Goal: Book appointment/travel/reservation

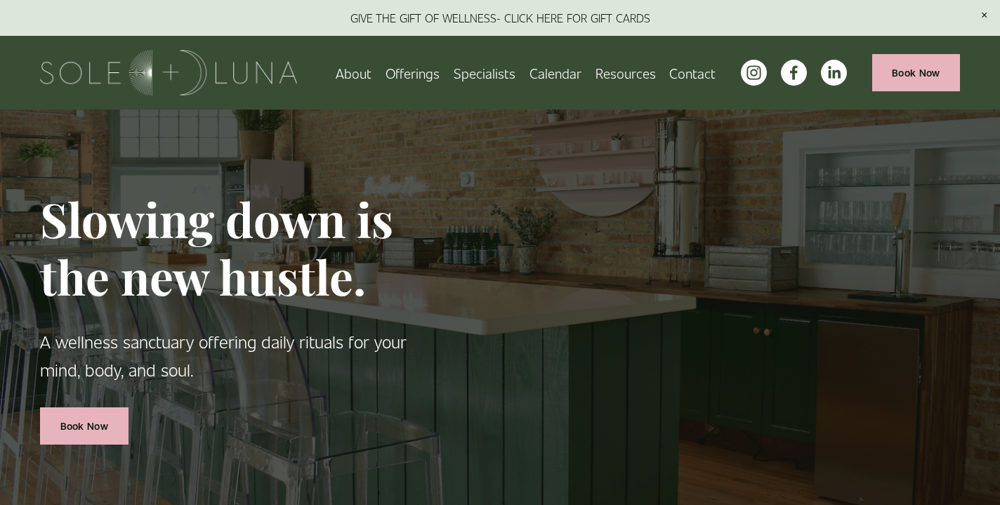
click at [487, 79] on link "Specialists" at bounding box center [485, 72] width 62 height 25
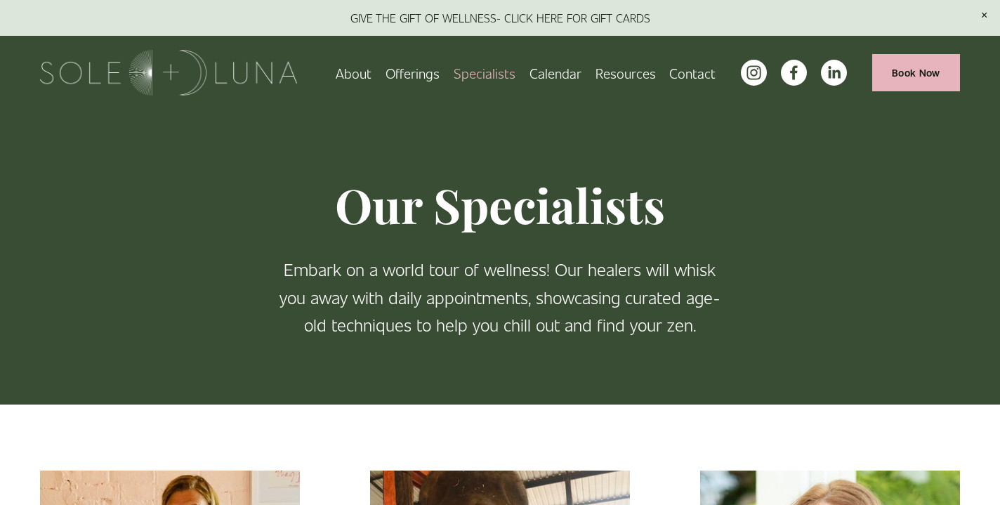
click at [564, 75] on link "Calendar" at bounding box center [556, 72] width 52 height 25
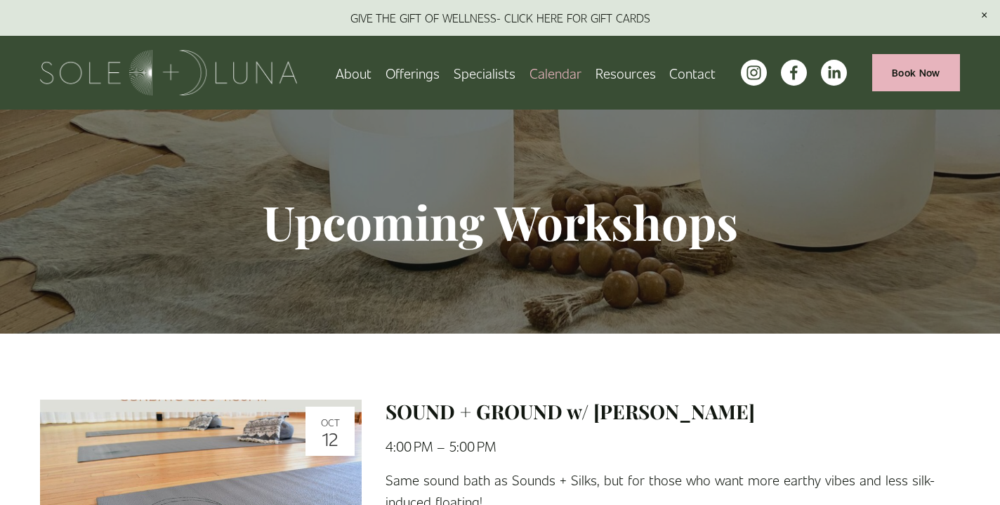
click at [918, 67] on link "Book Now" at bounding box center [916, 72] width 88 height 37
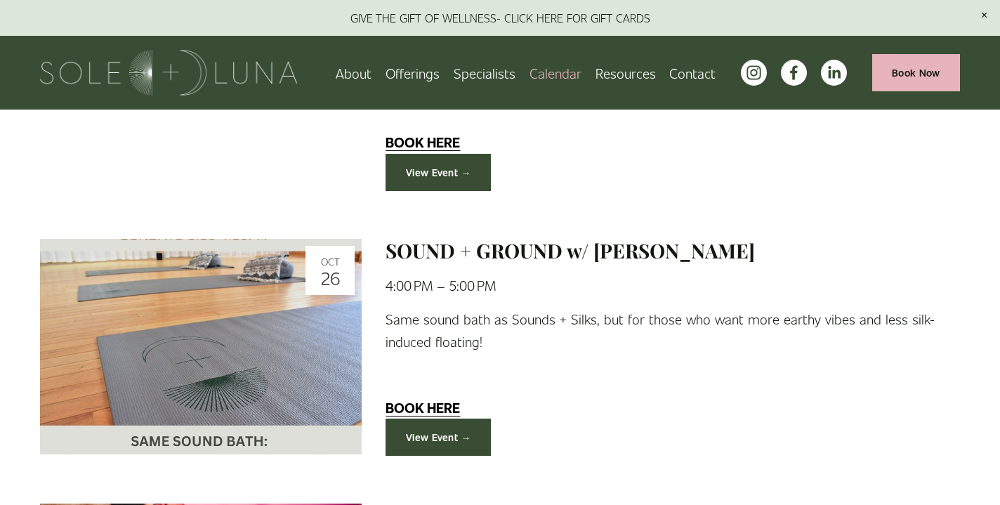
scroll to position [1938, 0]
